Goal: Check status: Check status

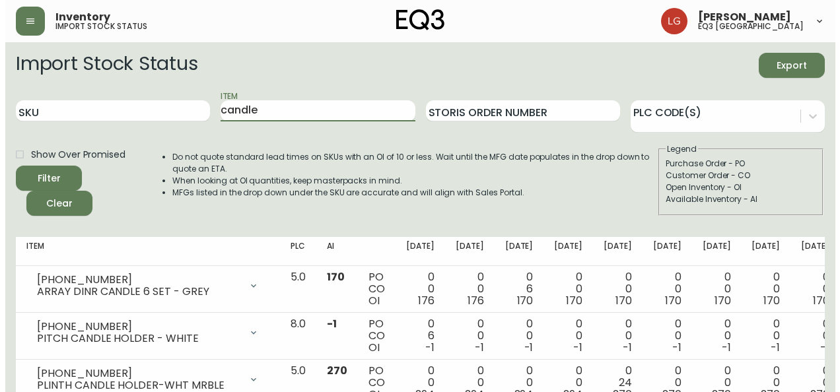
scroll to position [240, 0]
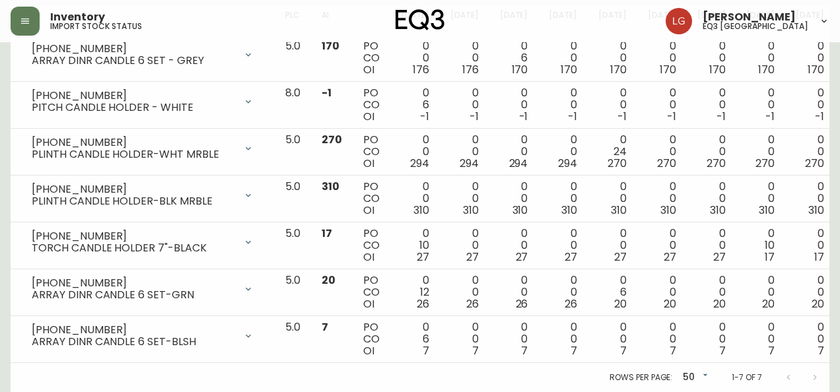
click at [686, 367] on body "Inventory import stock status [PERSON_NAME] eq3 [GEOGRAPHIC_DATA] Import Stock …" at bounding box center [420, 80] width 840 height 623
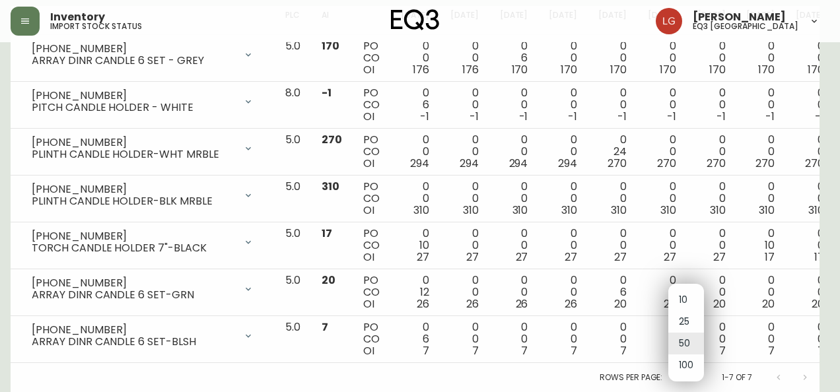
click at [688, 363] on li "100" at bounding box center [686, 366] width 36 height 22
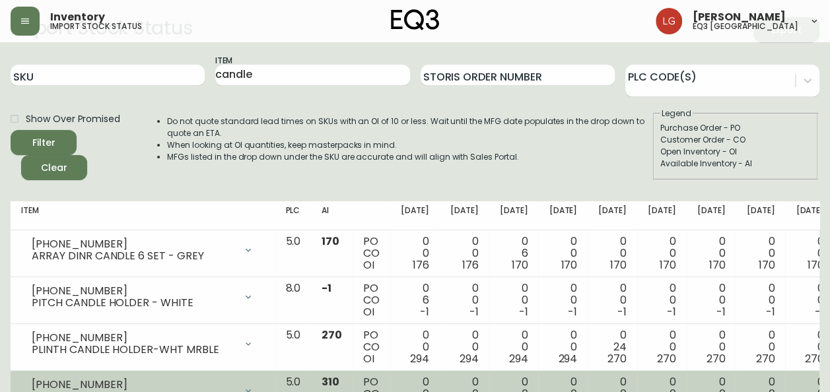
scroll to position [0, 0]
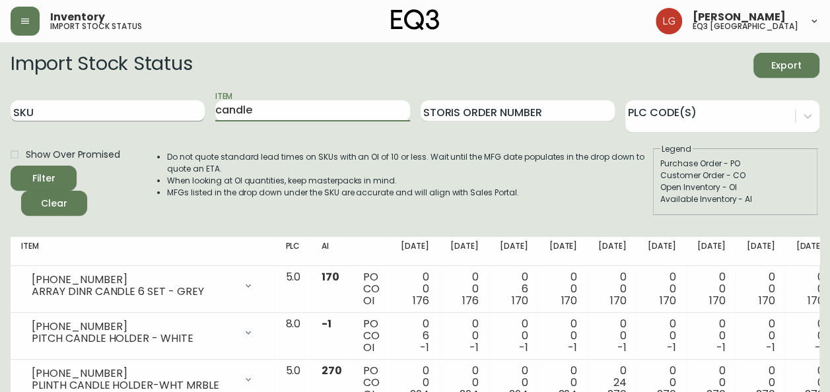
drag, startPoint x: 277, startPoint y: 115, endPoint x: 116, endPoint y: 115, distance: 161.1
click at [95, 108] on div "SKU Item candle Storis Order Number PLC Code(s)" at bounding box center [415, 111] width 809 height 43
click at [11, 166] on button "Filter" at bounding box center [44, 178] width 66 height 25
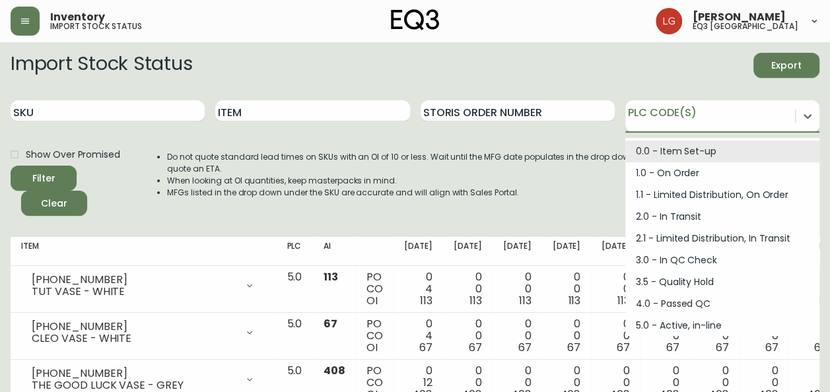
click at [701, 114] on div at bounding box center [710, 114] width 170 height 20
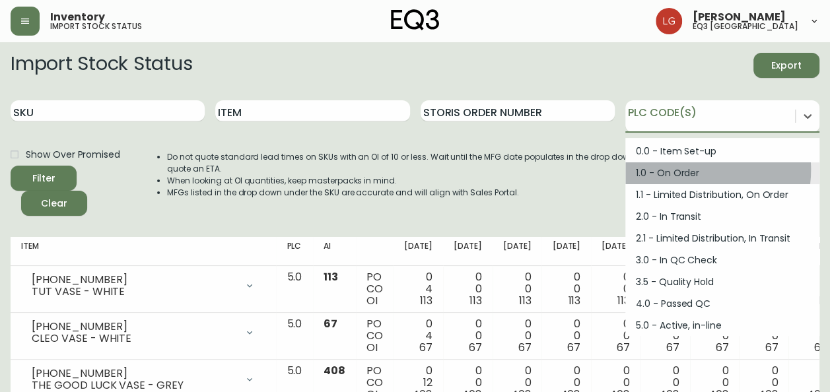
click at [694, 170] on div "1.0 - On Order" at bounding box center [722, 173] width 194 height 22
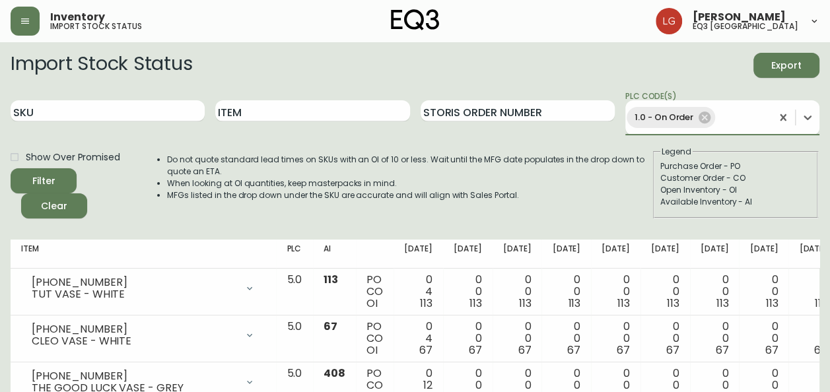
click at [34, 170] on button "Filter" at bounding box center [44, 180] width 66 height 25
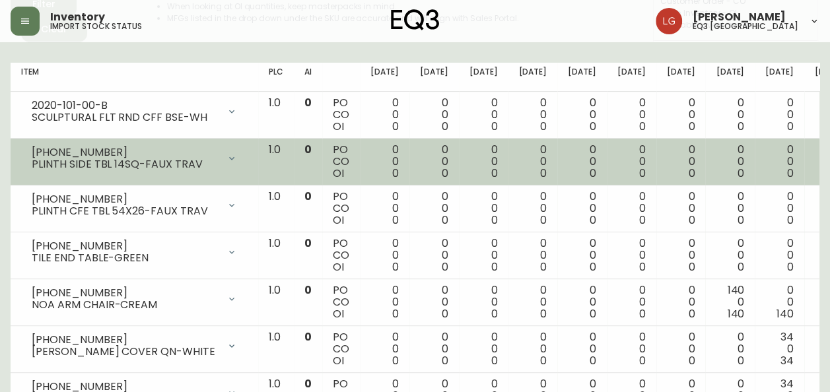
scroll to position [198, 0]
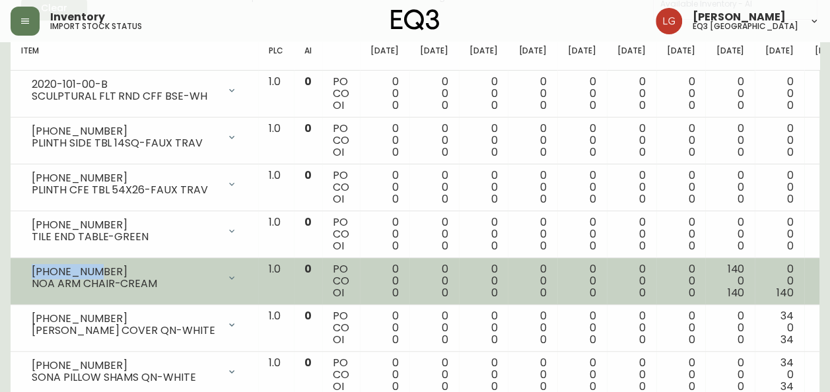
drag, startPoint x: 91, startPoint y: 269, endPoint x: 18, endPoint y: 269, distance: 73.3
click at [18, 269] on td "[PHONE_NUMBER] NOA ARM CHAIR-CREAM Opening Balance 0 ( [DATE] ) Available Inven…" at bounding box center [135, 281] width 248 height 47
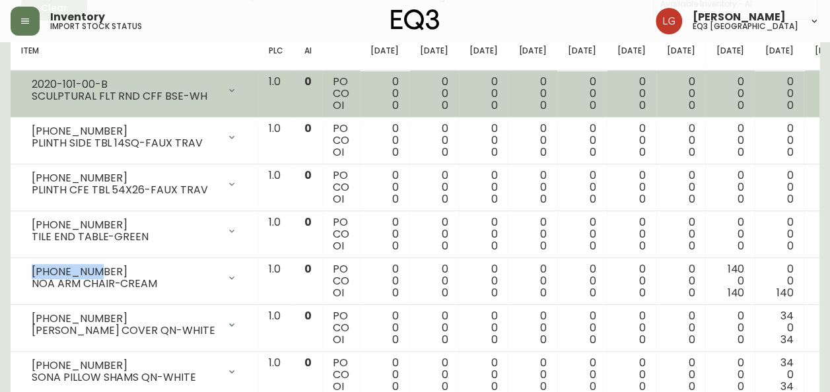
copy div "[PHONE_NUMBER]"
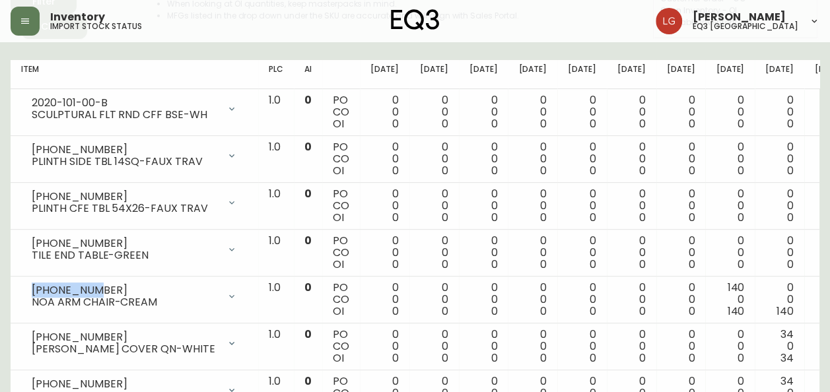
scroll to position [0, 0]
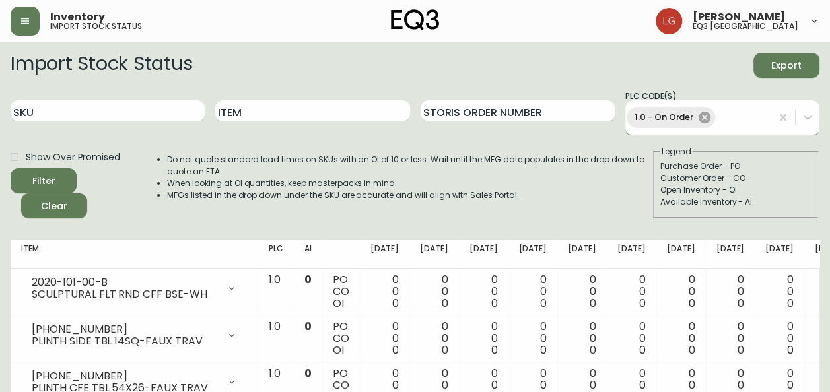
click at [701, 120] on icon at bounding box center [704, 117] width 15 height 15
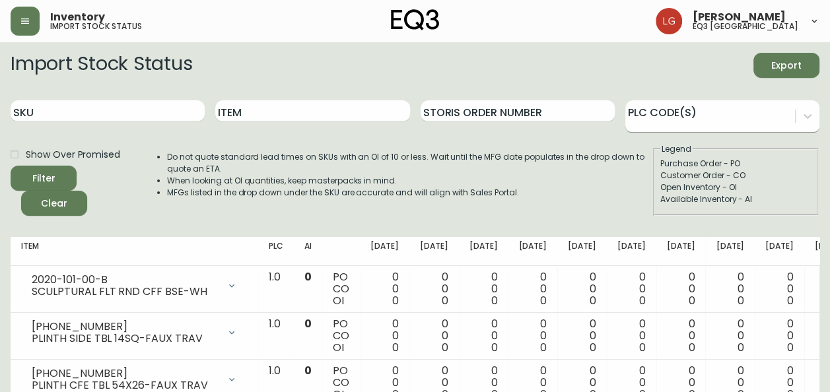
click at [744, 91] on div "PLC Code(s)" at bounding box center [722, 111] width 194 height 43
